Goal: Information Seeking & Learning: Learn about a topic

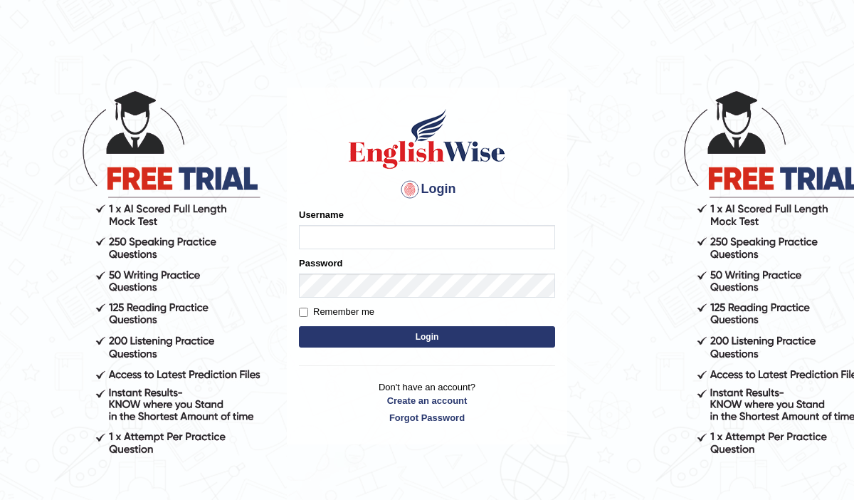
type input "iqrabatool"
click at [386, 332] on button "Login" at bounding box center [427, 336] width 256 height 21
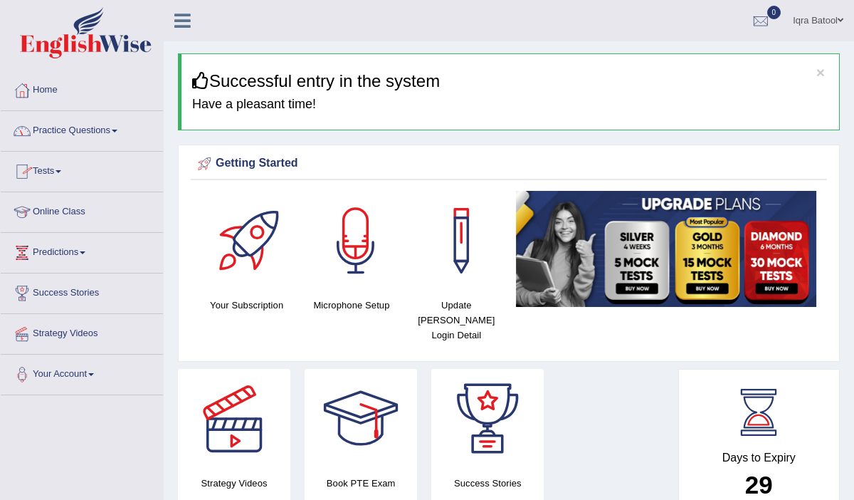
click at [80, 212] on link "Online Class" at bounding box center [82, 210] width 162 height 36
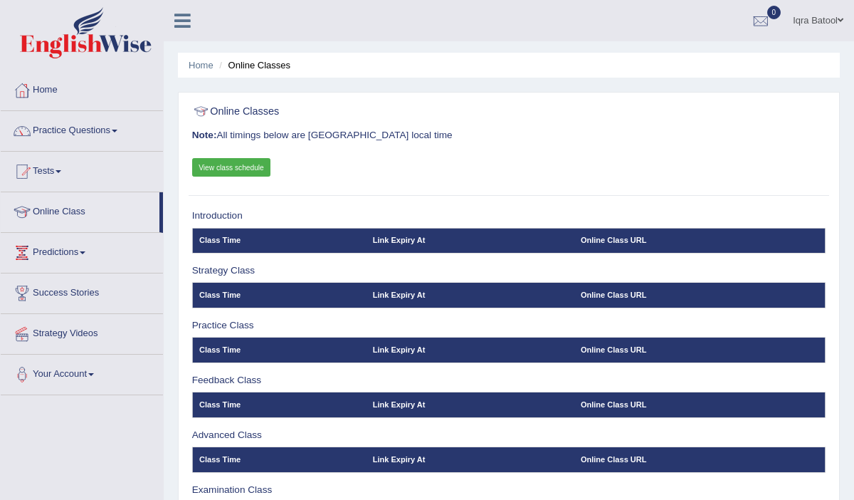
click at [253, 169] on link "View class schedule" at bounding box center [231, 167] width 79 height 19
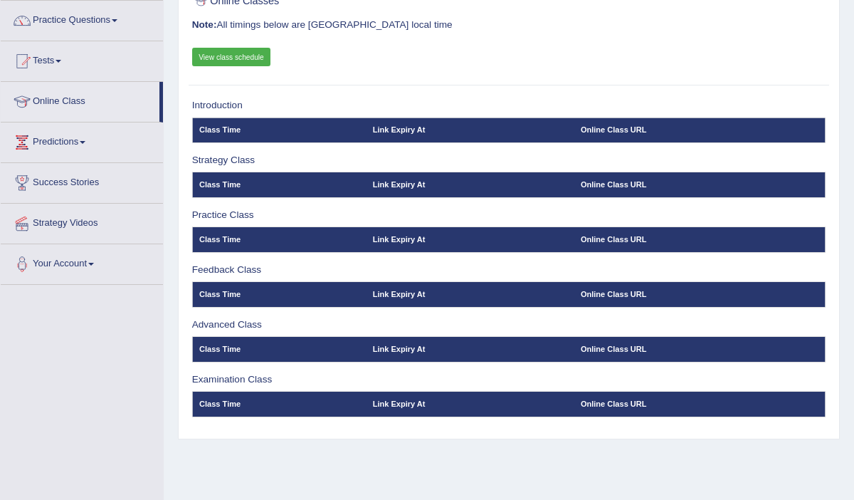
scroll to position [109, 0]
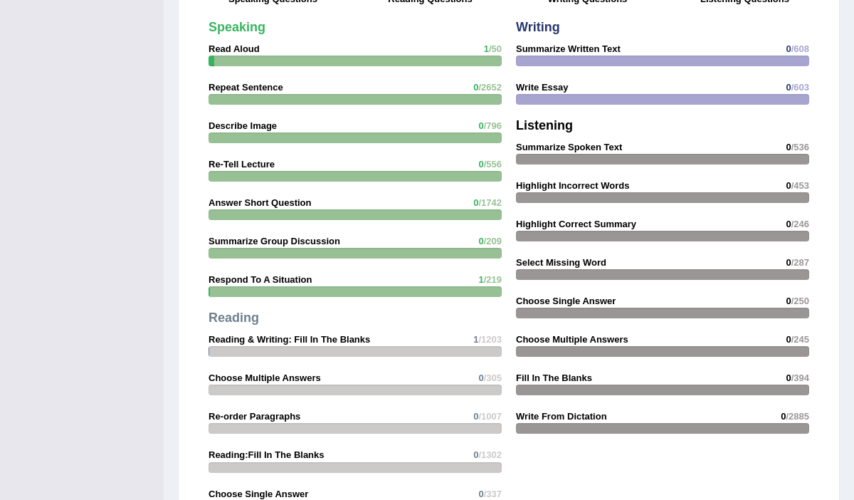
drag, startPoint x: 0, startPoint y: 0, endPoint x: 270, endPoint y: 43, distance: 273.1
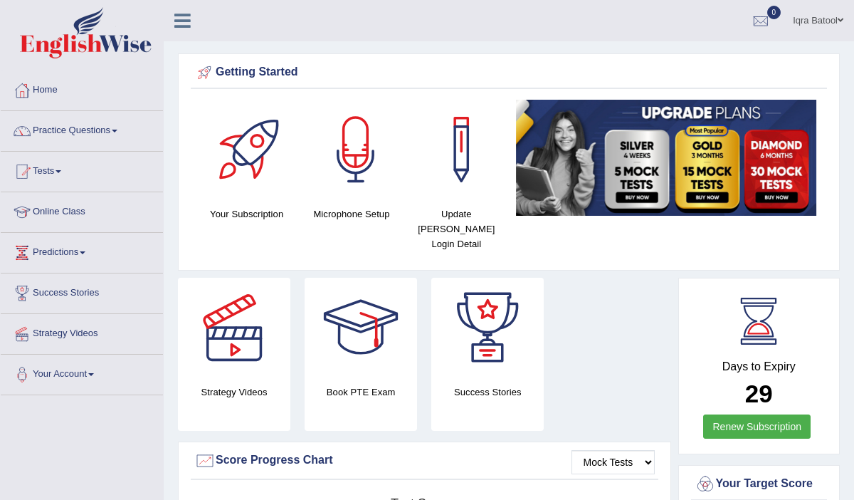
click at [820, 23] on link "Iqra Batool" at bounding box center [818, 18] width 72 height 37
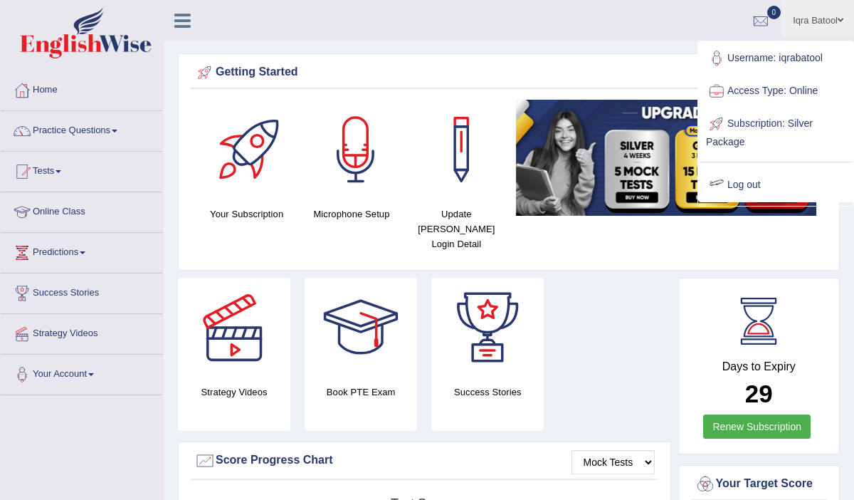
click at [771, 184] on link "Log out" at bounding box center [776, 185] width 154 height 33
